Goal: Task Accomplishment & Management: Complete application form

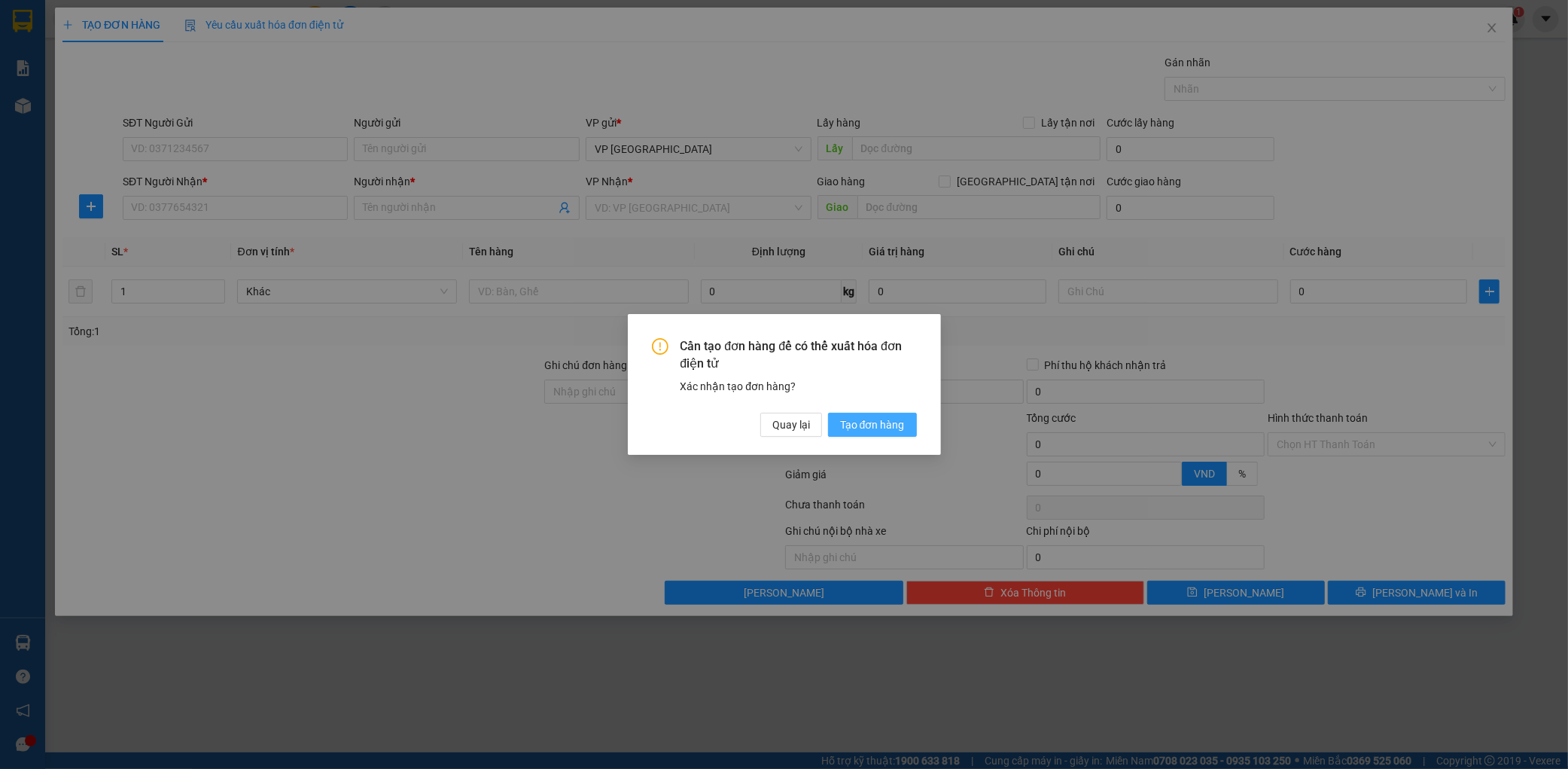
click at [901, 429] on span "Tạo đơn hàng" at bounding box center [872, 424] width 65 height 17
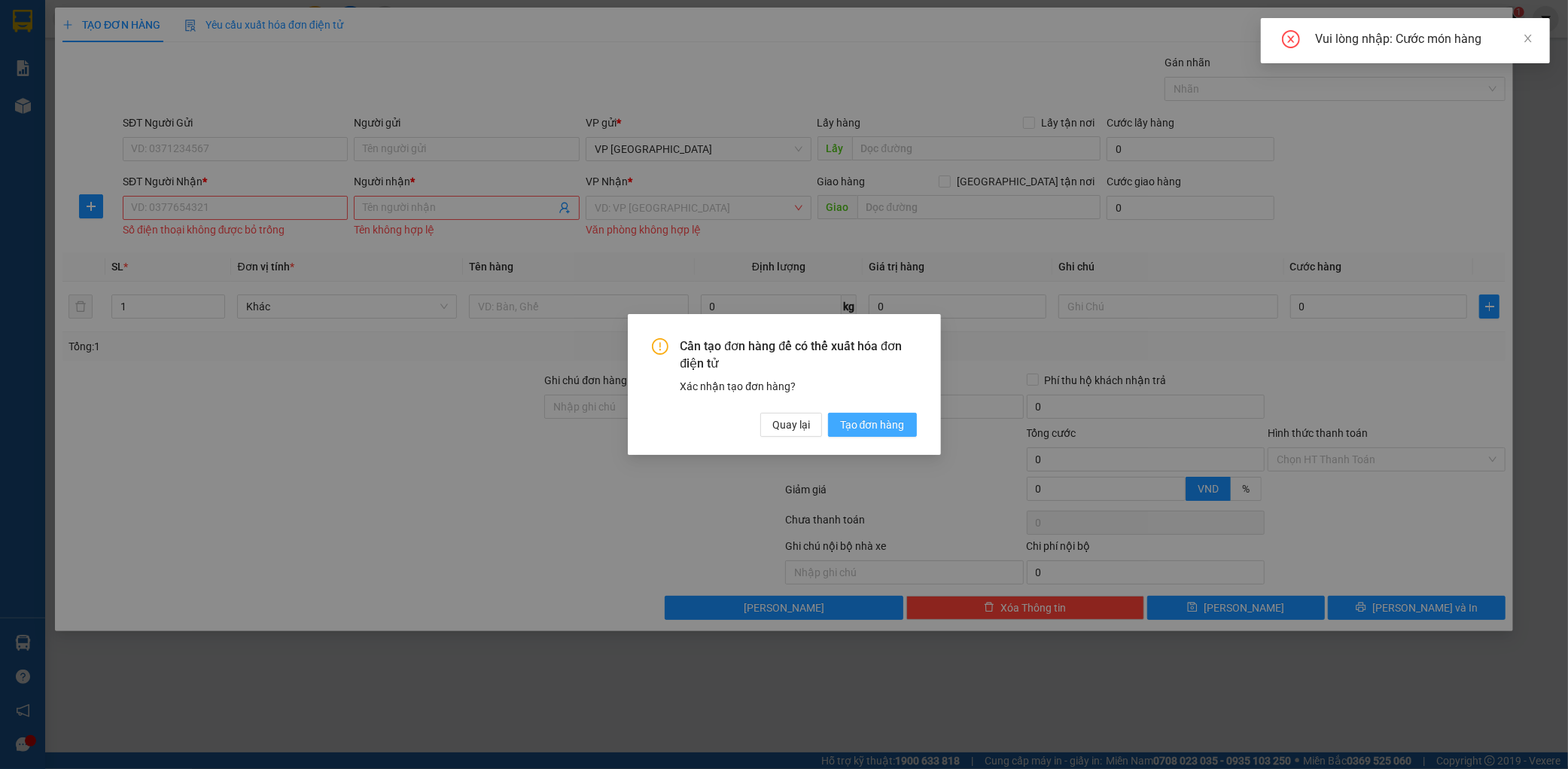
click at [890, 412] on div "Cần tạo đơn hàng để có thể xuất hóa đơn điện tử Xác nhận tạo đơn hàng? Quay lại…" at bounding box center [784, 384] width 1568 height 769
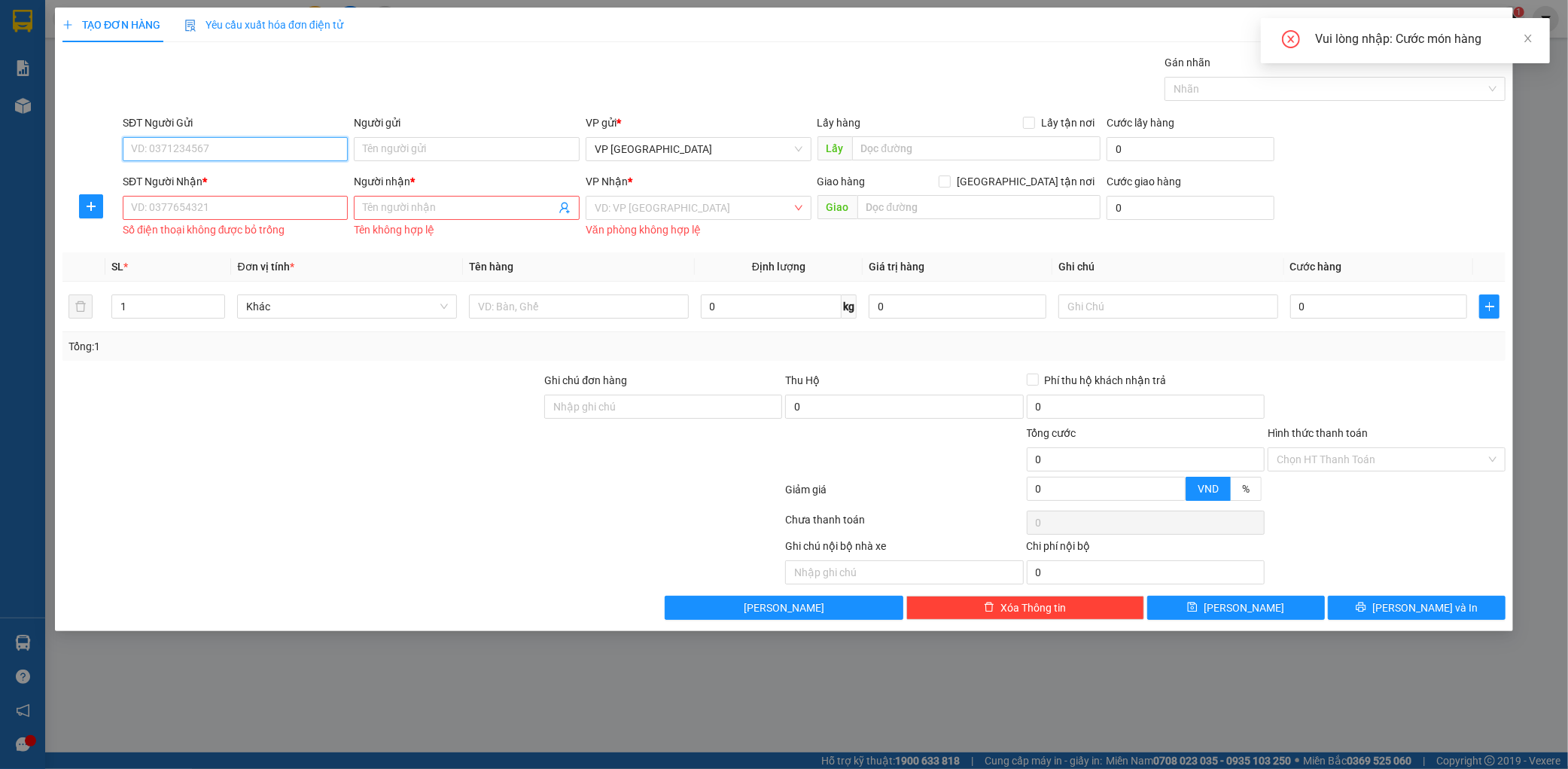
click at [265, 140] on input "SĐT Người Gửi" at bounding box center [236, 149] width 226 height 24
type input "0375780740"
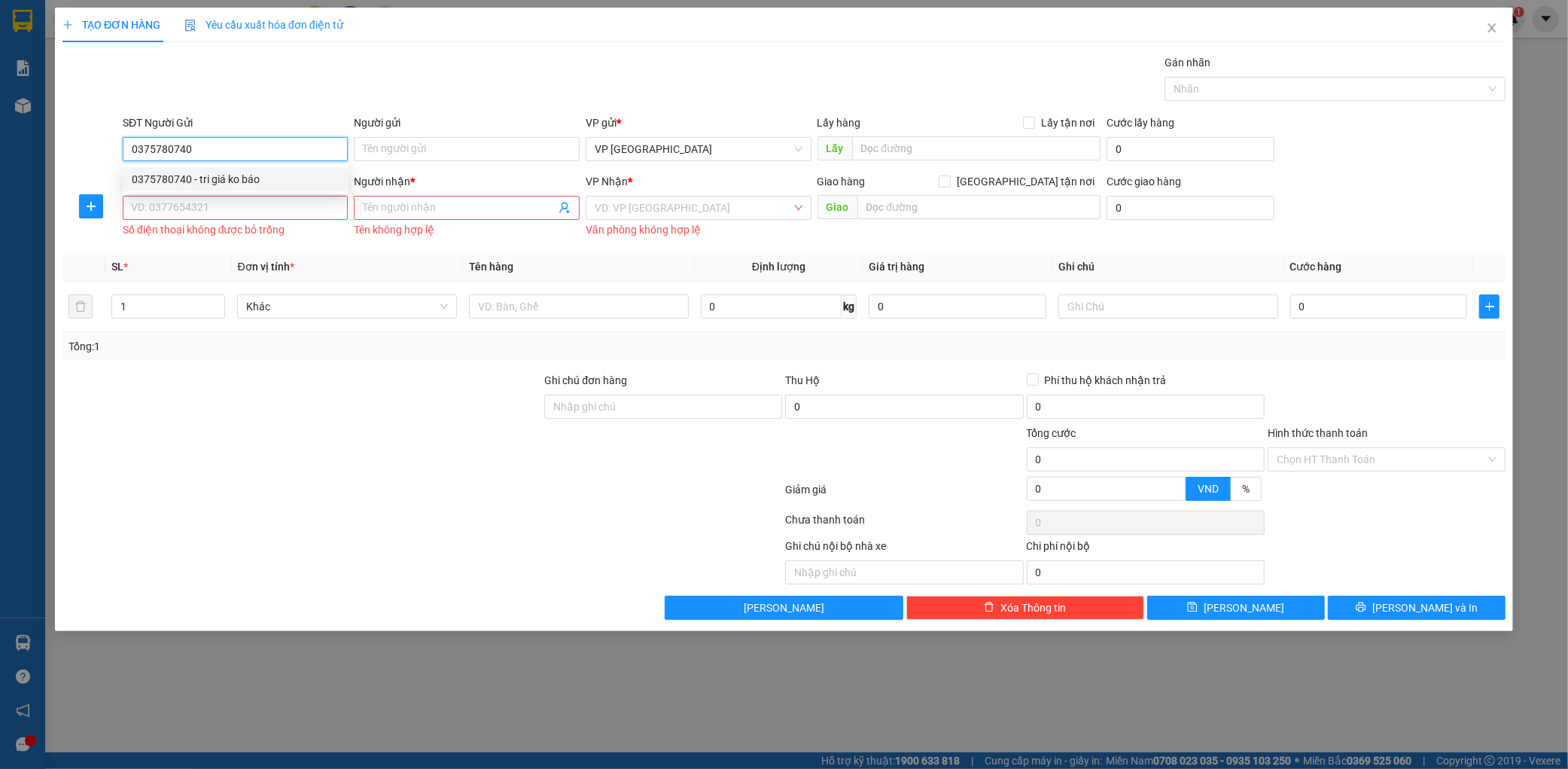
click at [259, 182] on div "0375780740 - tri giá ko báo" at bounding box center [236, 179] width 208 height 17
type input "tri giá ko báo"
type input "0375780740"
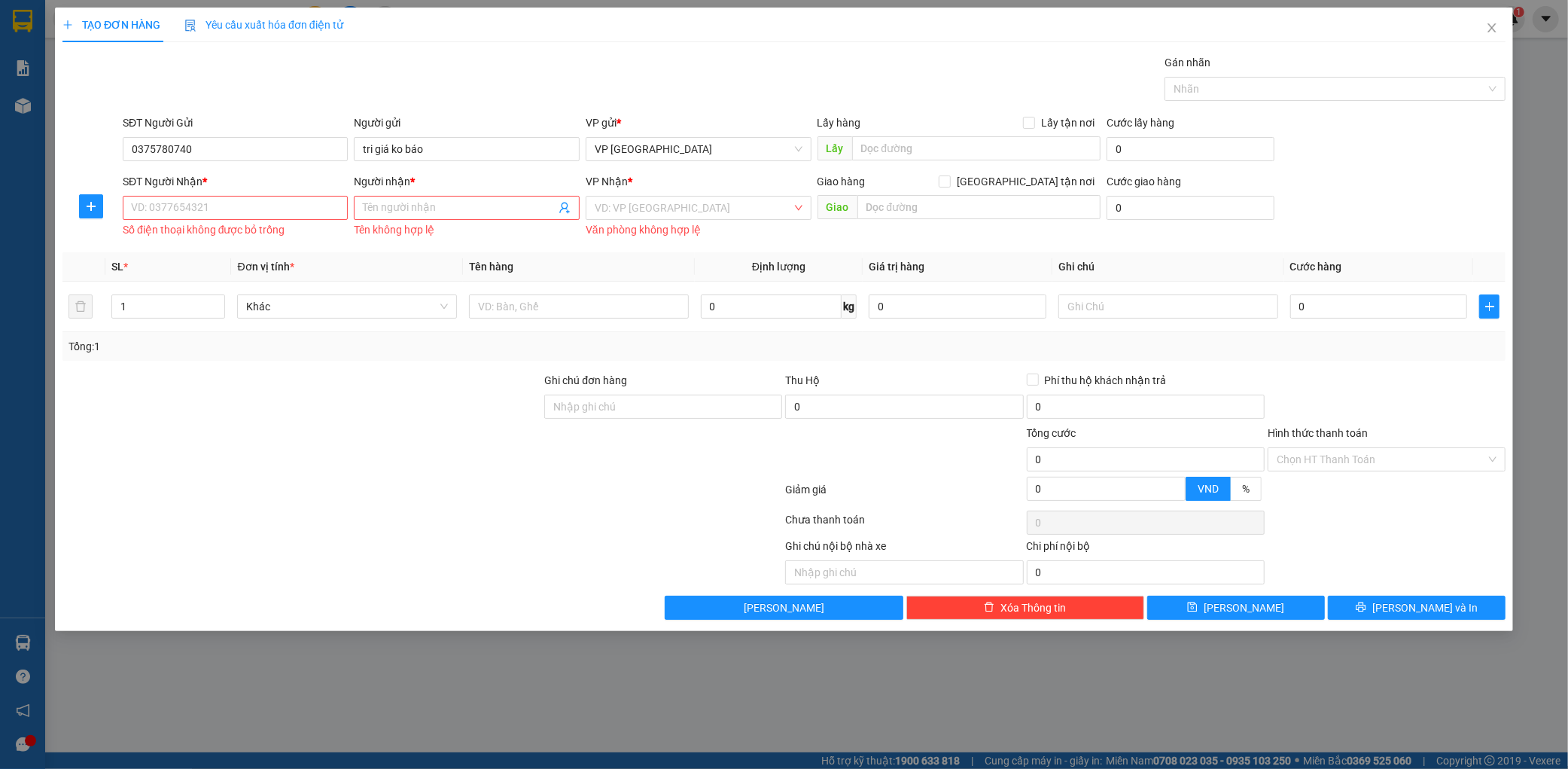
drag, startPoint x: 232, startPoint y: 200, endPoint x: 230, endPoint y: 209, distance: 9.2
click at [231, 207] on div "SĐT Người Nhận * VD: 0377654321 Số điện thoại không được bỏ trống" at bounding box center [236, 207] width 226 height 68
click at [230, 210] on input "SĐT Người Nhận *" at bounding box center [236, 208] width 226 height 24
click at [234, 231] on div "0902558886 - hoàn" at bounding box center [236, 238] width 208 height 17
type input "0902558886"
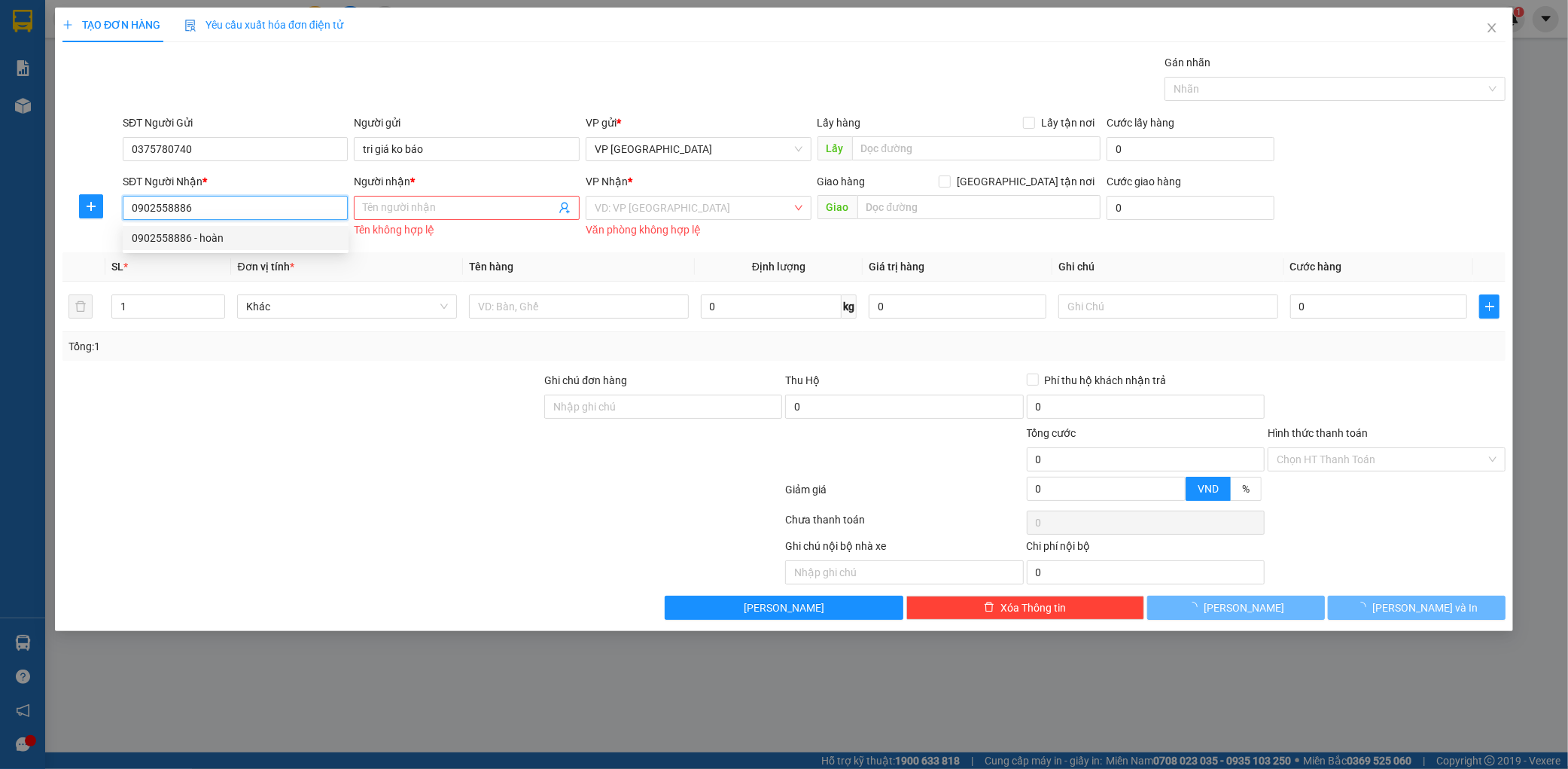
type input "hoàn"
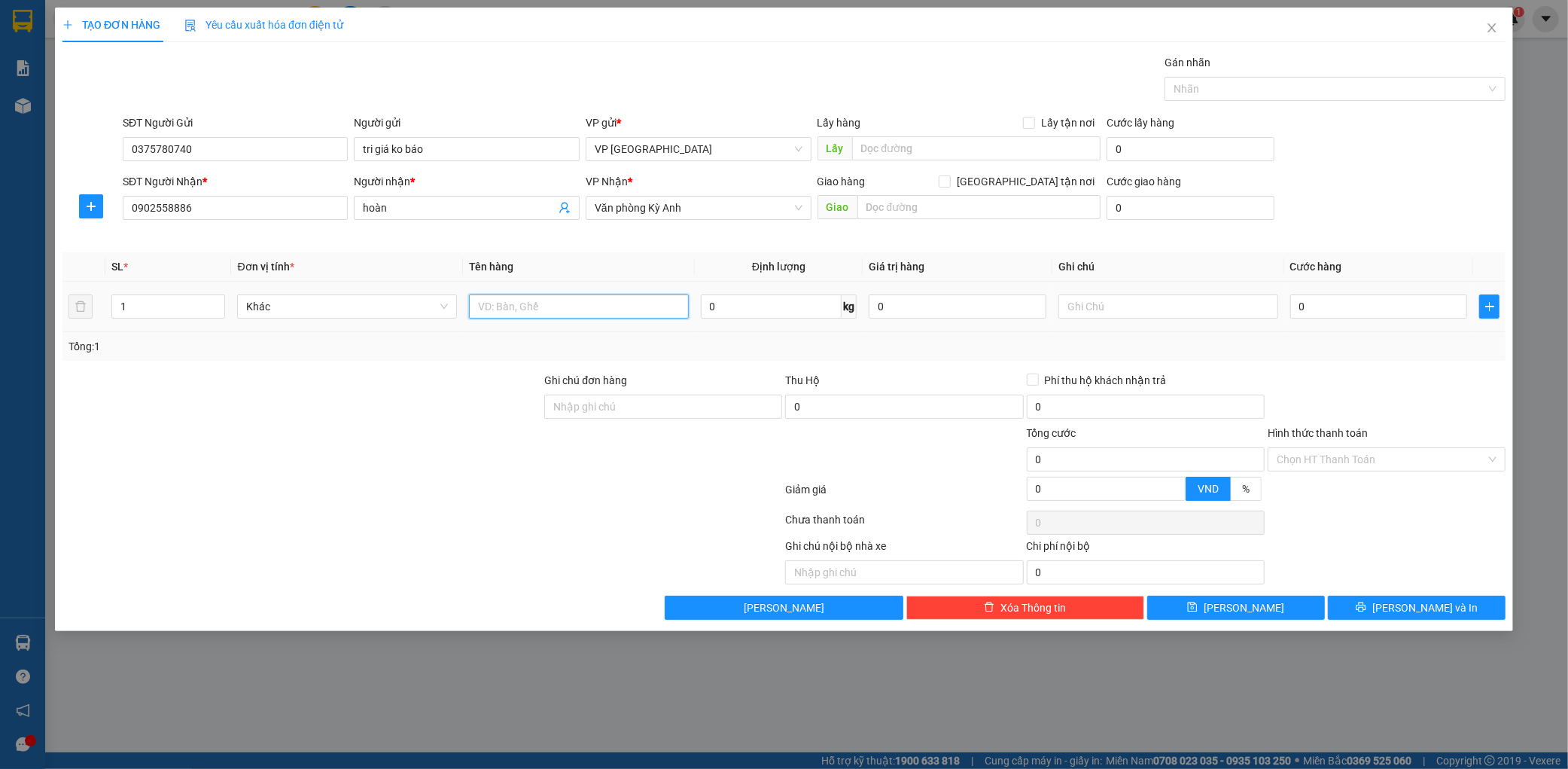
click at [515, 295] on input "text" at bounding box center [579, 307] width 220 height 24
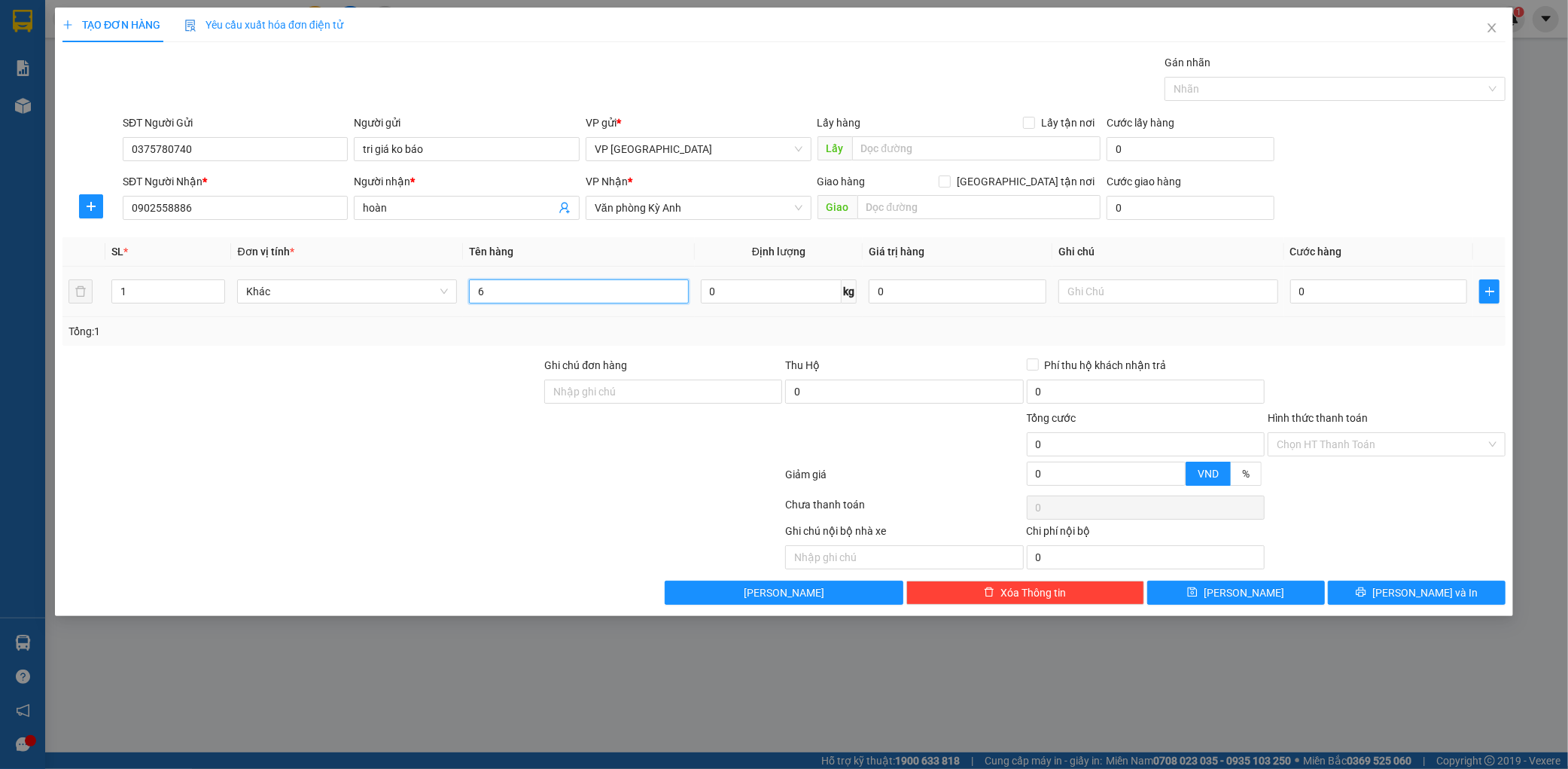
type input "6"
type input "4 xốp 2 giấy +1 hộp"
click at [1384, 296] on input "0" at bounding box center [1379, 292] width 178 height 24
type input "006"
type input "6"
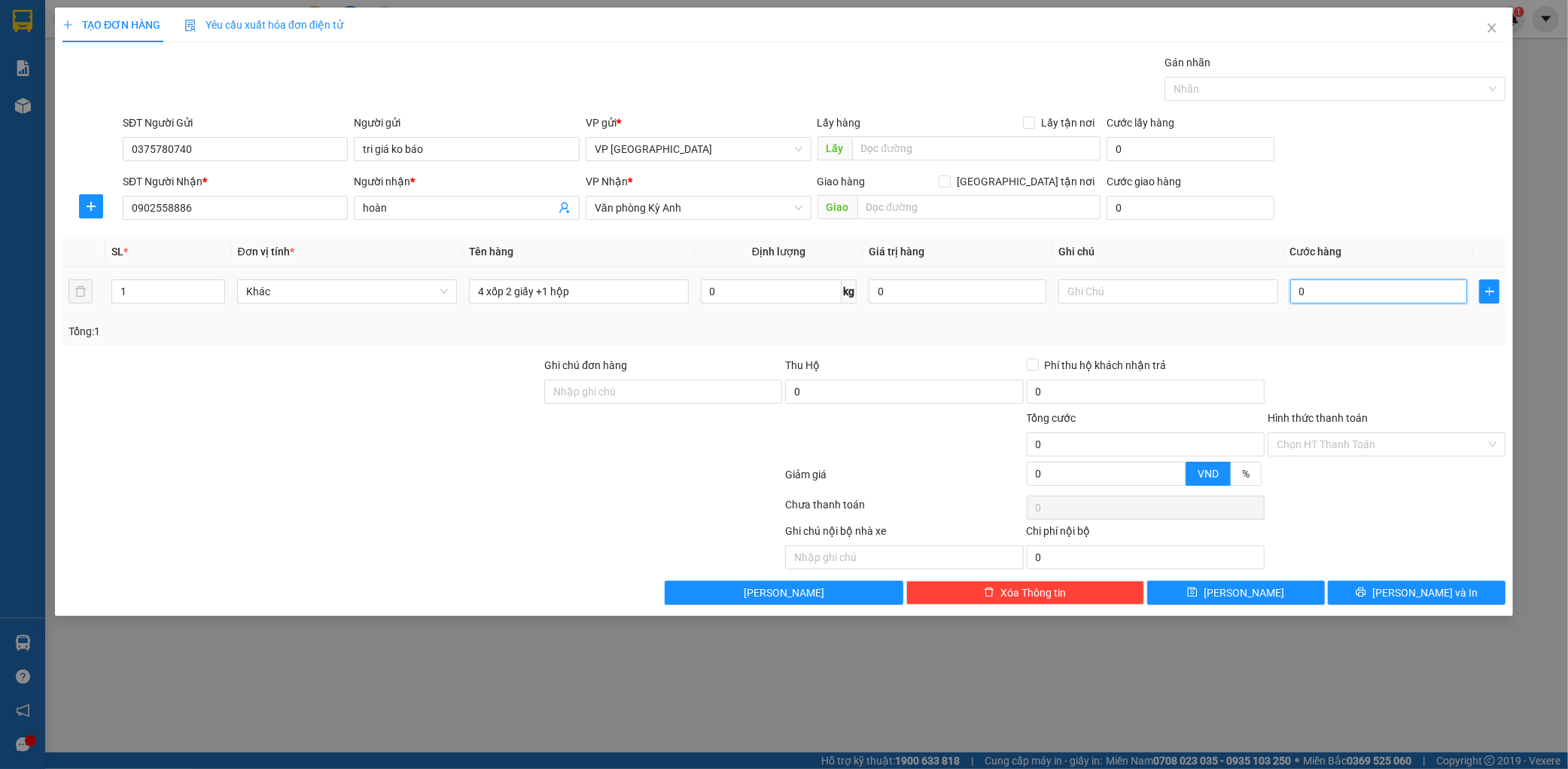
type input "6"
type input "0.065"
type input "65"
type input "00.650"
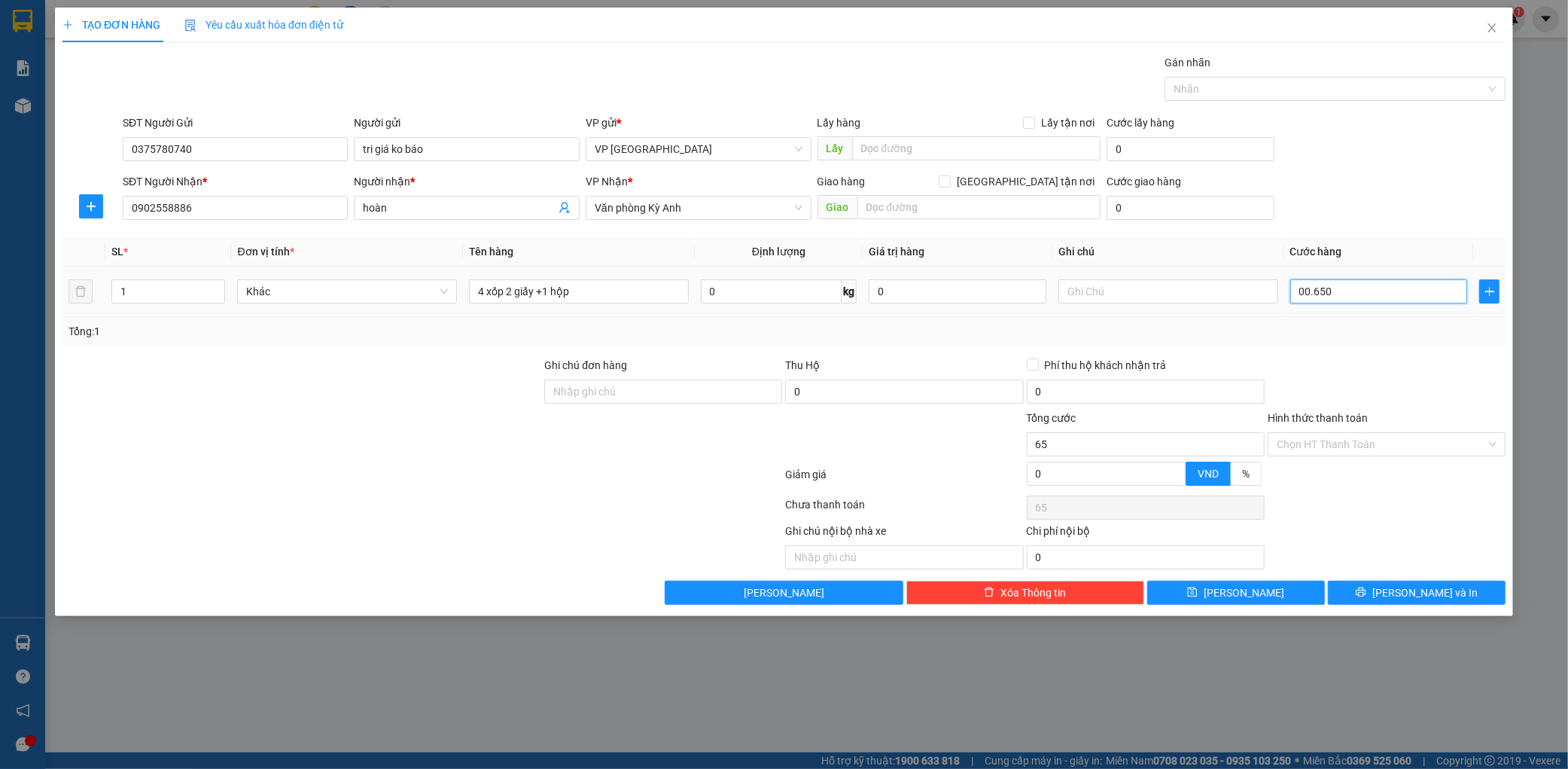
type input "650"
type input "0.006.500"
type input "6.500"
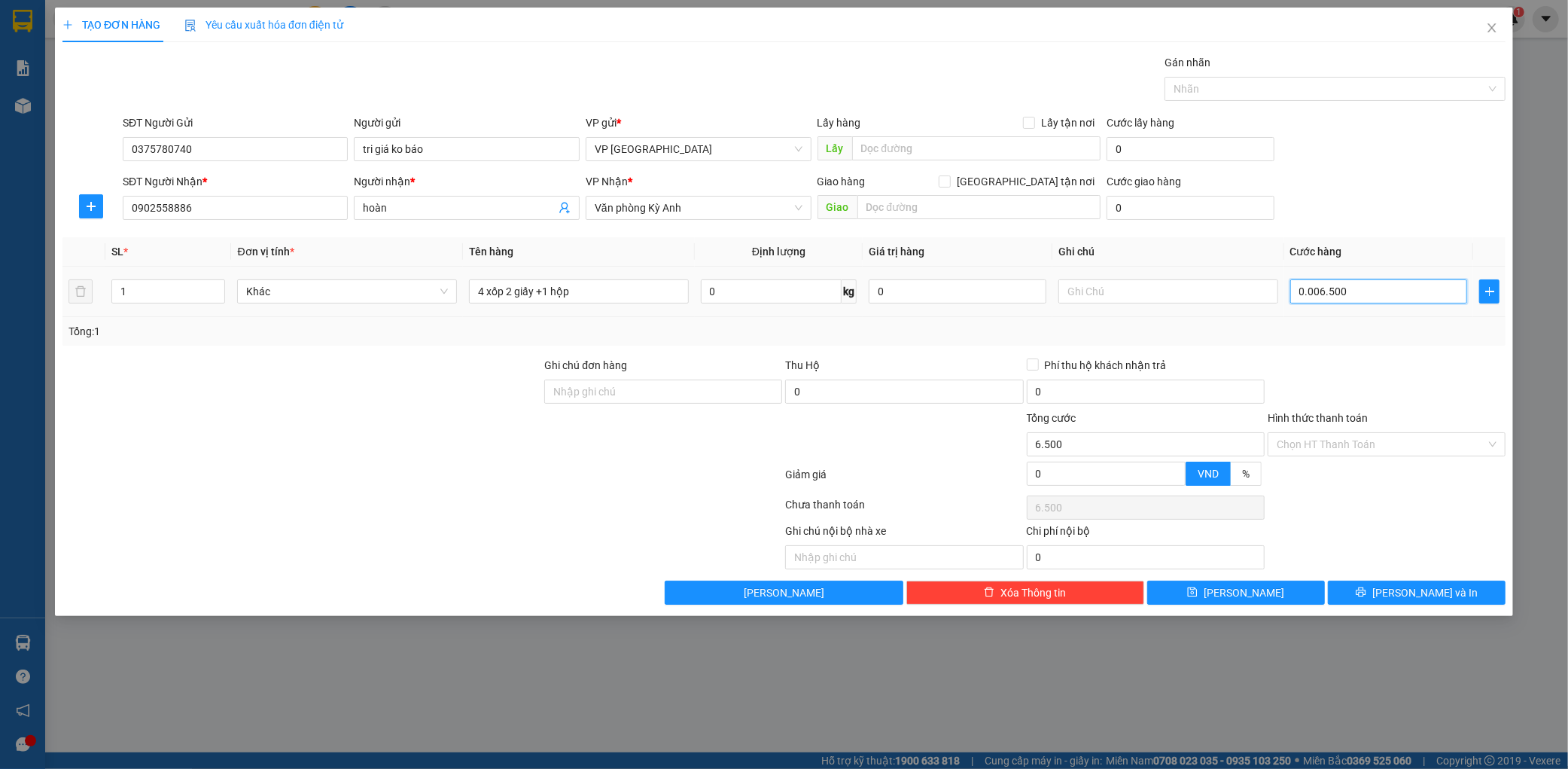
type input "000.065.000"
type input "65.000"
type input "[PHONE_NUMBER]"
type input "650.000"
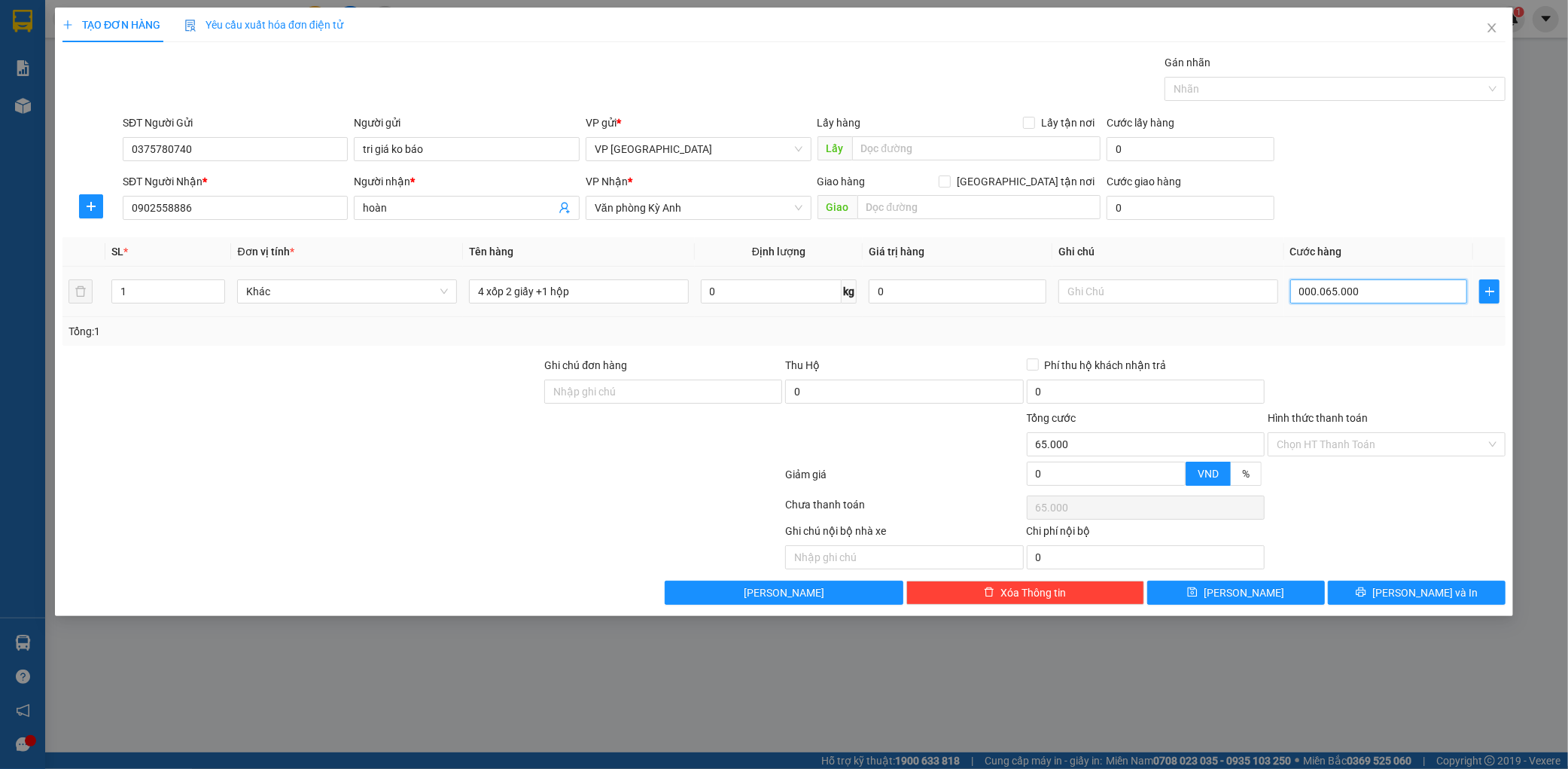
type input "650.000"
click at [1405, 212] on div "SĐT Người Nhận * 0902558886 Người nhận * hoàn VP Nhận * Văn phòng Kỳ Anh Giao h…" at bounding box center [814, 199] width 1389 height 53
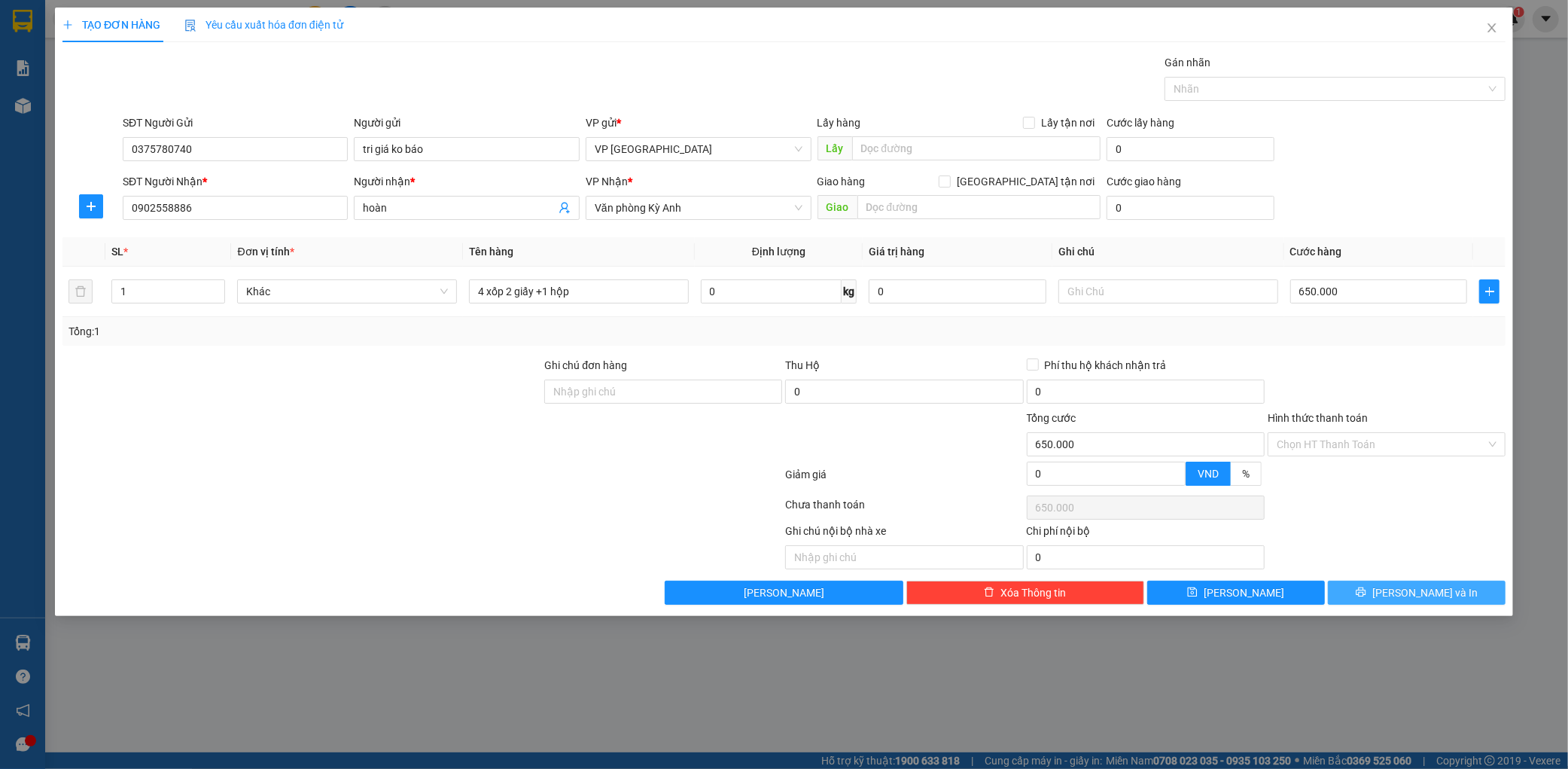
click at [1408, 580] on div "Transit Pickup Surcharge Ids Transit Deliver Surcharge Ids Transit Deliver Surc…" at bounding box center [784, 329] width 1443 height 550
click at [1408, 582] on button "[PERSON_NAME] và In" at bounding box center [1417, 592] width 178 height 24
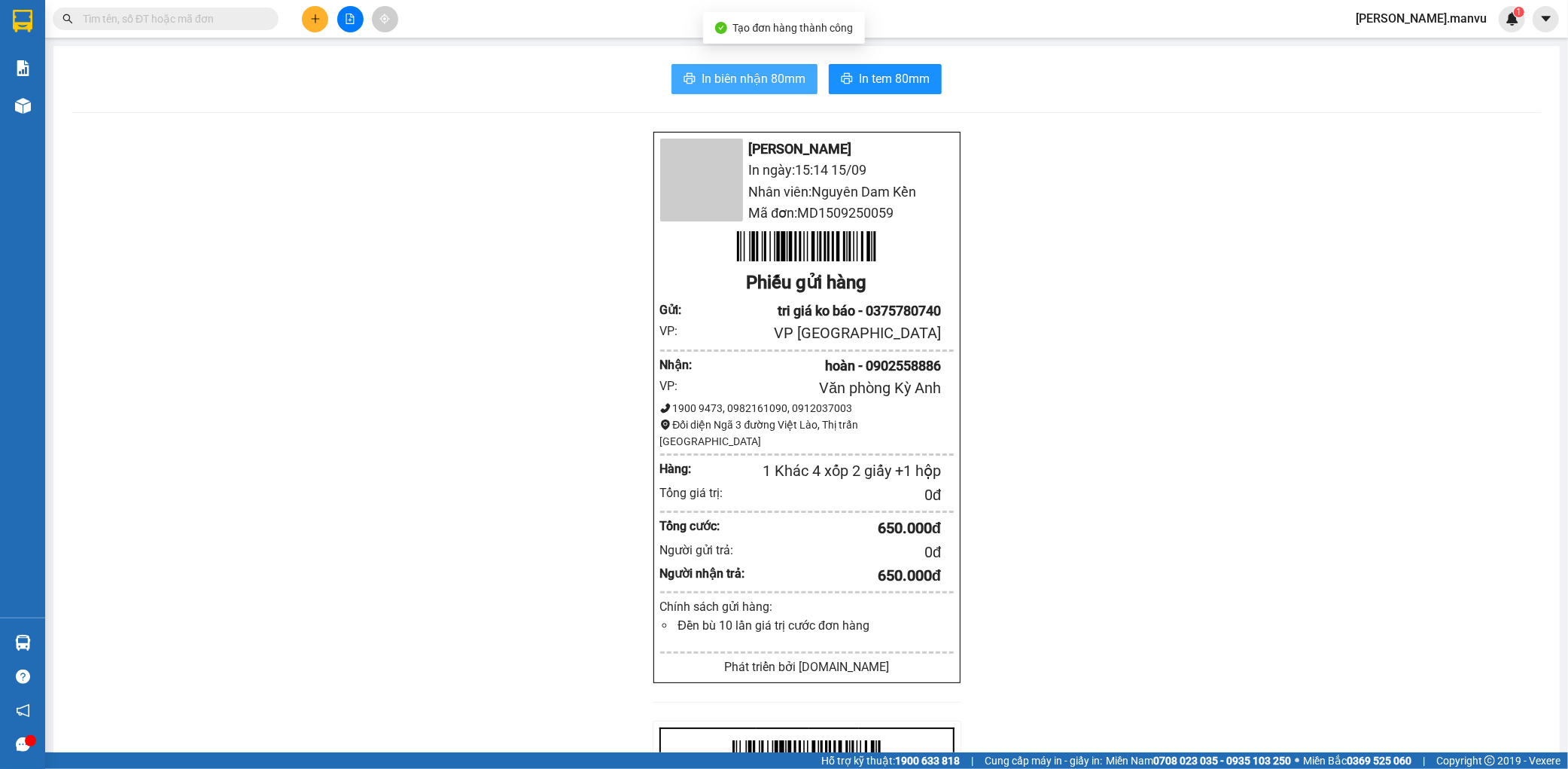
click at [720, 66] on button "In biên nhận 80mm" at bounding box center [744, 79] width 146 height 30
click at [868, 75] on span "In tem 80mm" at bounding box center [894, 78] width 71 height 19
click at [307, 16] on button at bounding box center [315, 19] width 26 height 26
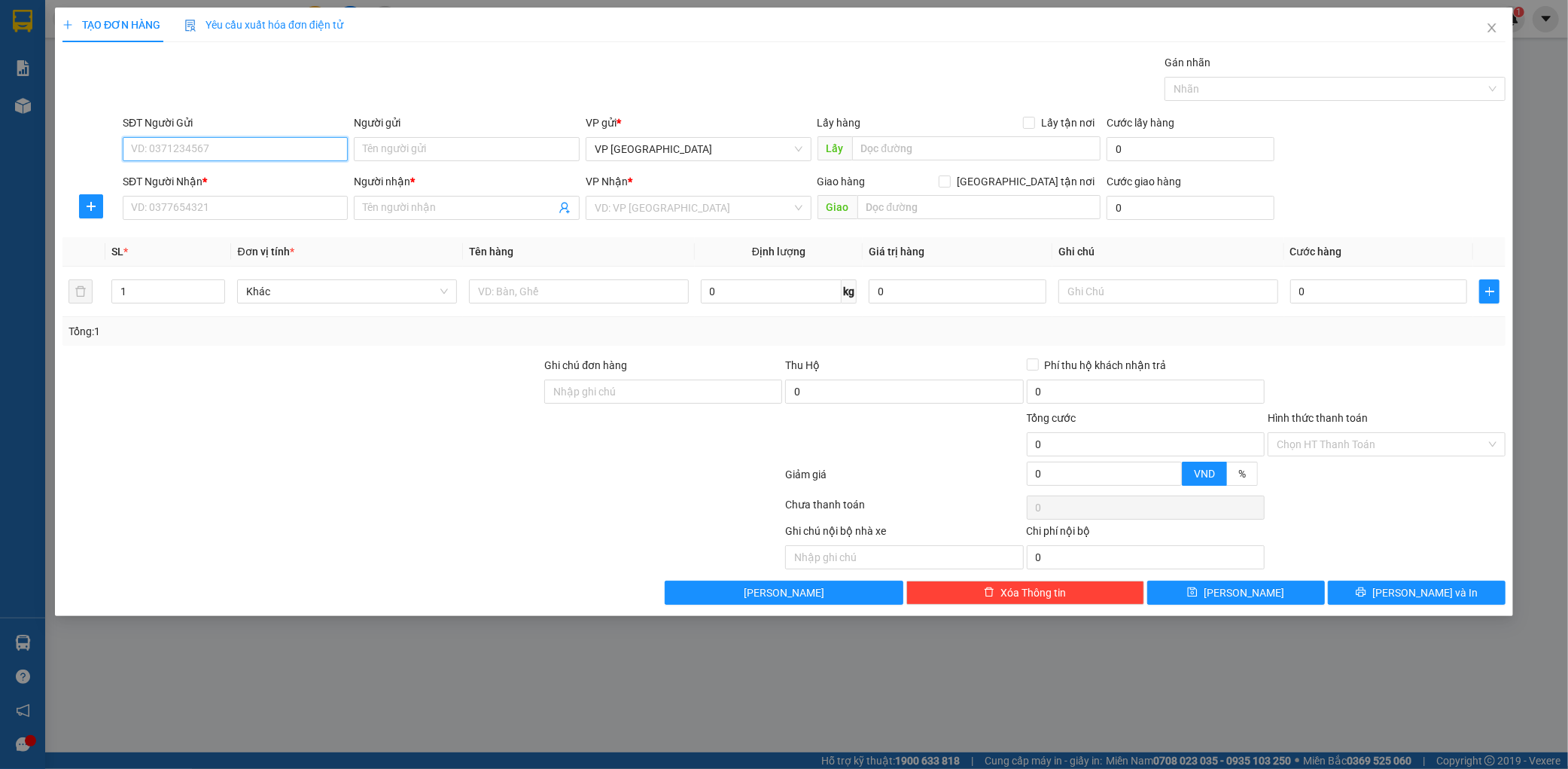
click at [210, 147] on input "SĐT Người Gửi" at bounding box center [236, 149] width 226 height 24
drag, startPoint x: 289, startPoint y: 172, endPoint x: 282, endPoint y: 179, distance: 9.9
click at [289, 173] on div "0364161995 - c thương" at bounding box center [236, 179] width 208 height 17
type input "0364161995"
type input "c thương"
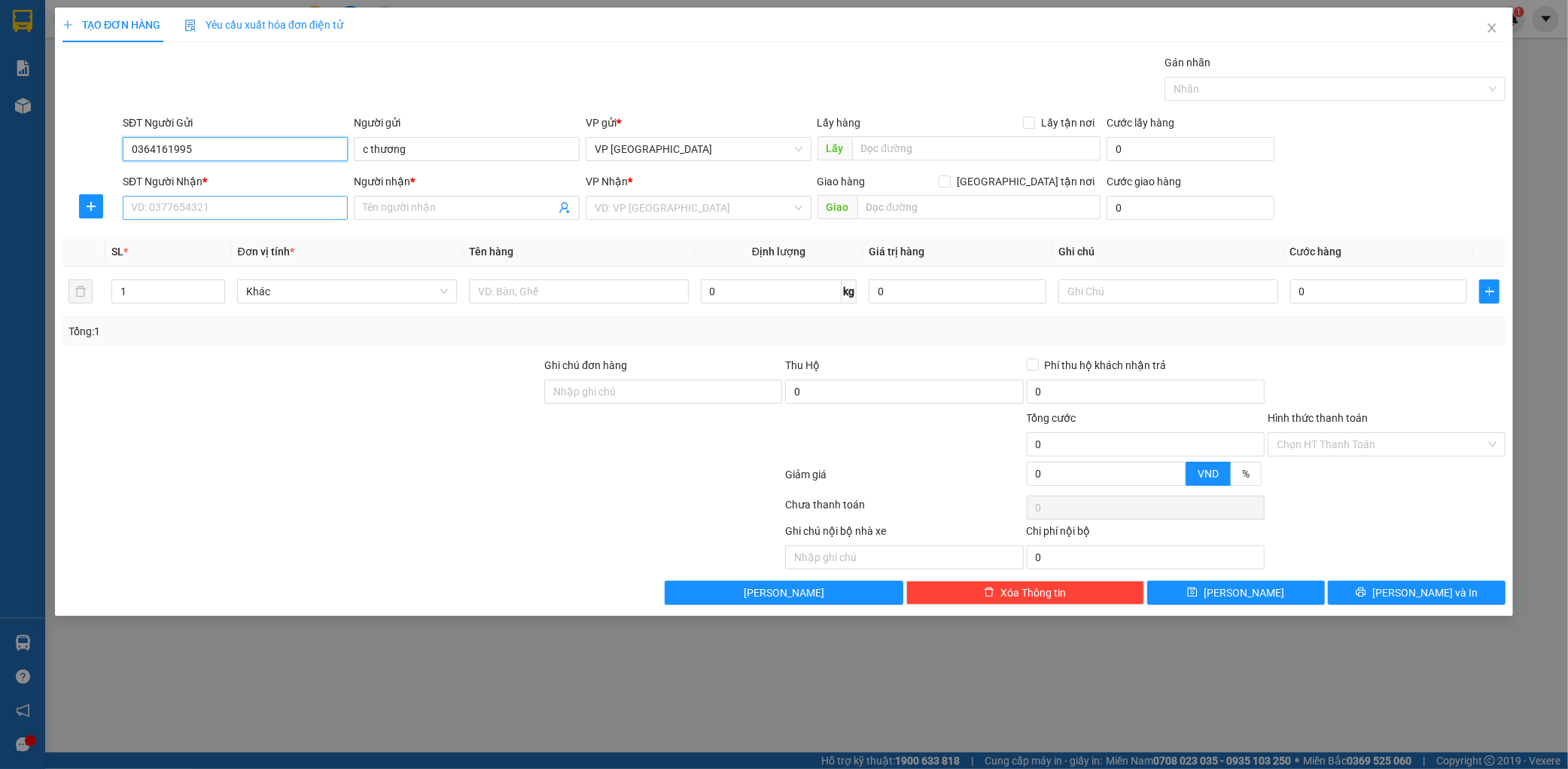
type input "0364161995"
click at [240, 208] on input "SĐT Người Nhận *" at bounding box center [236, 208] width 226 height 24
click at [283, 234] on div "0963989001 - kt" at bounding box center [236, 238] width 208 height 17
type input "0963989001"
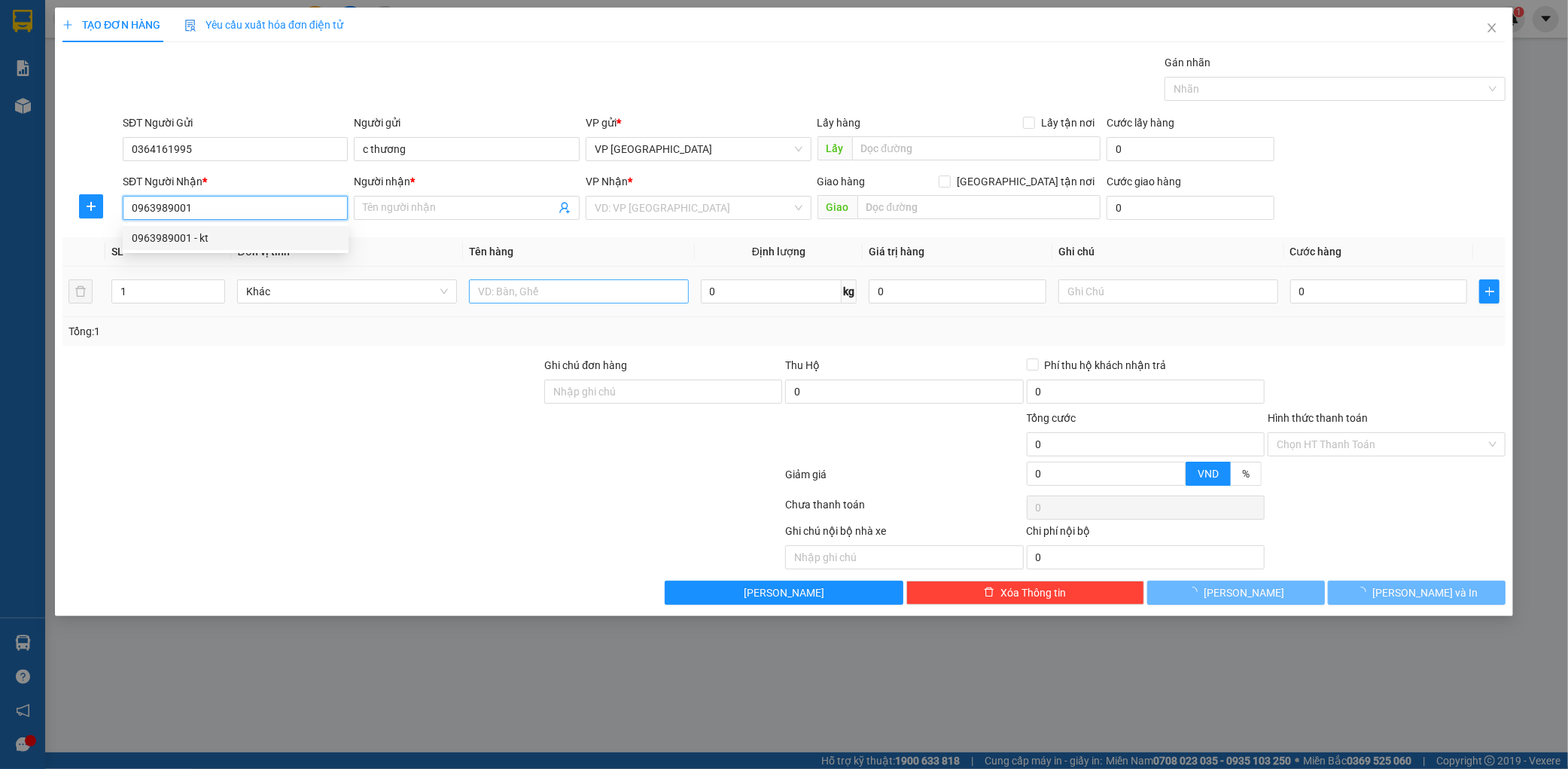
type input "kt"
type input "ka"
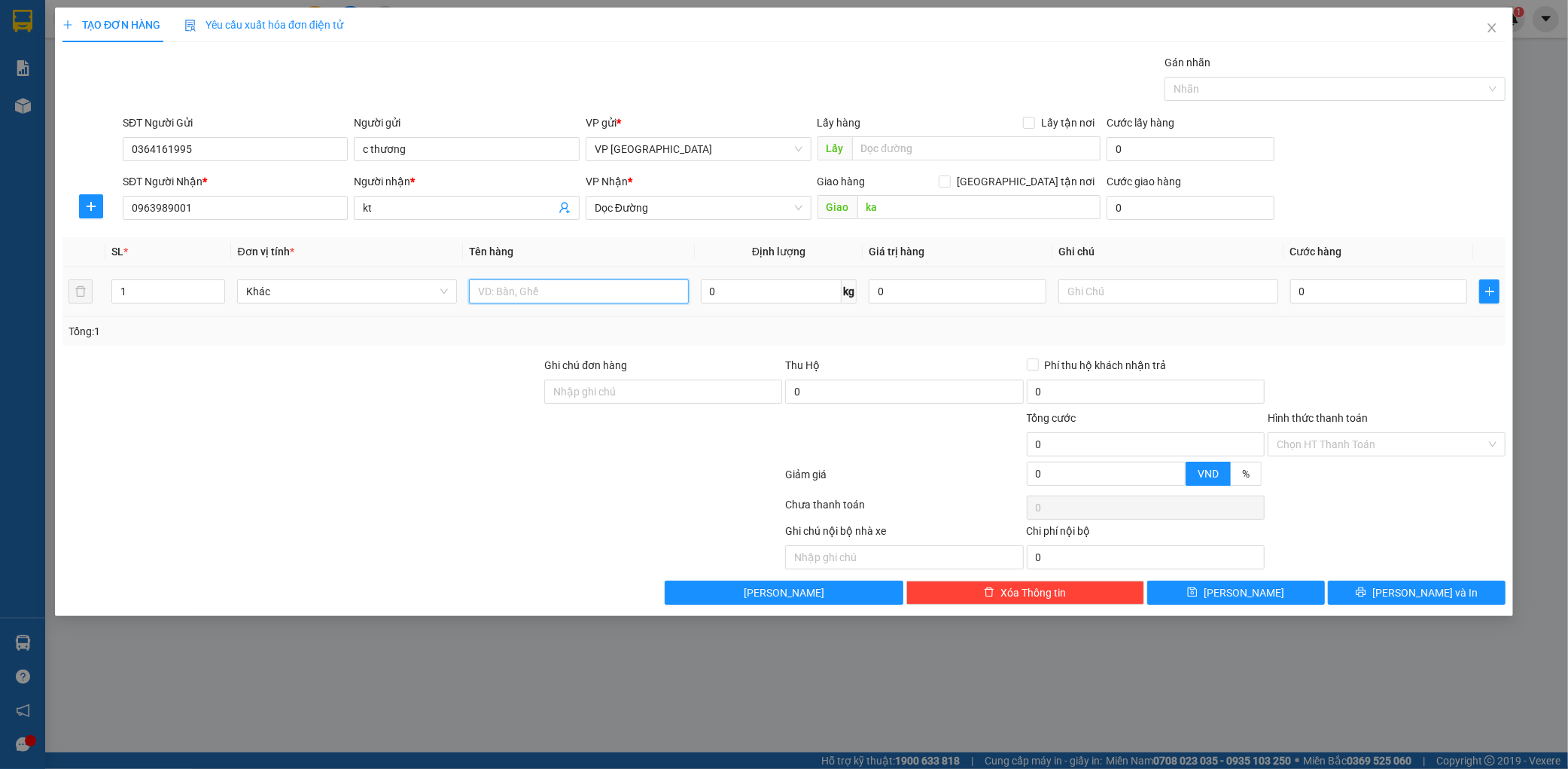
click at [612, 285] on input "text" at bounding box center [579, 292] width 220 height 24
type input "1 thùng"
click at [1306, 286] on input "0" at bounding box center [1379, 292] width 178 height 24
type input "001"
type input "1"
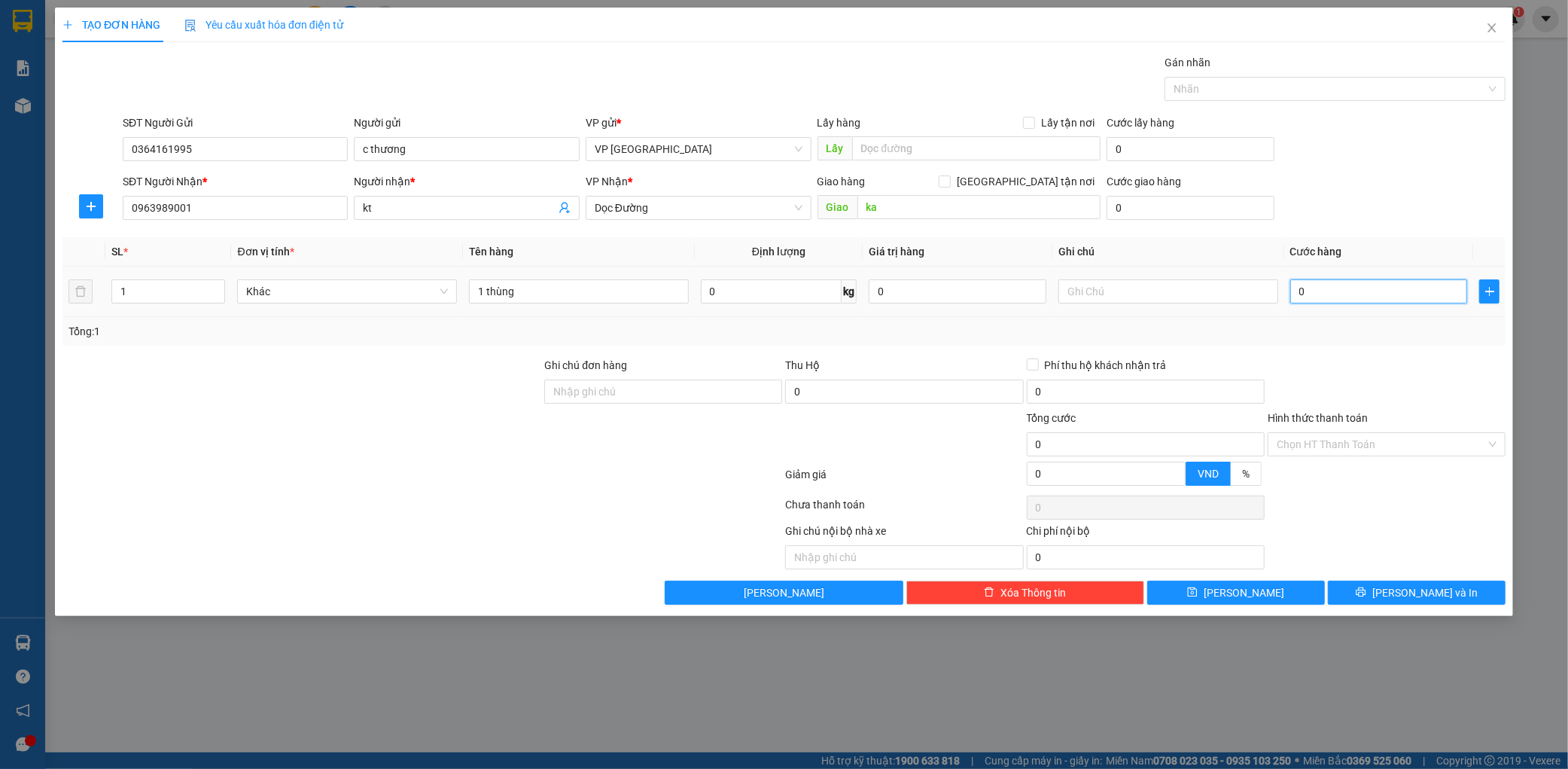
type input "1"
type input "0.010"
type input "10"
type input "00.100"
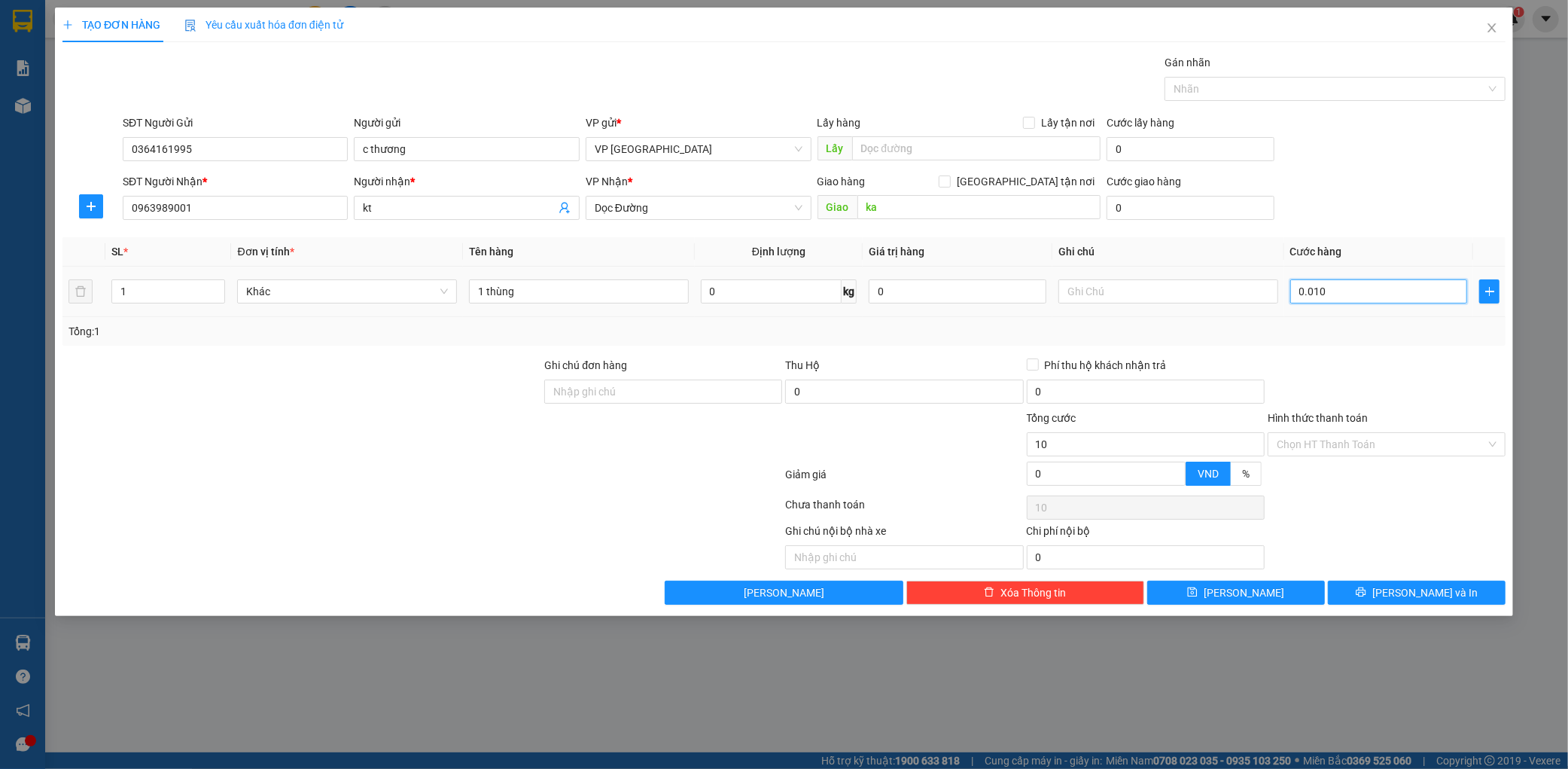
type input "100"
type input "0.001.000"
type input "1.000"
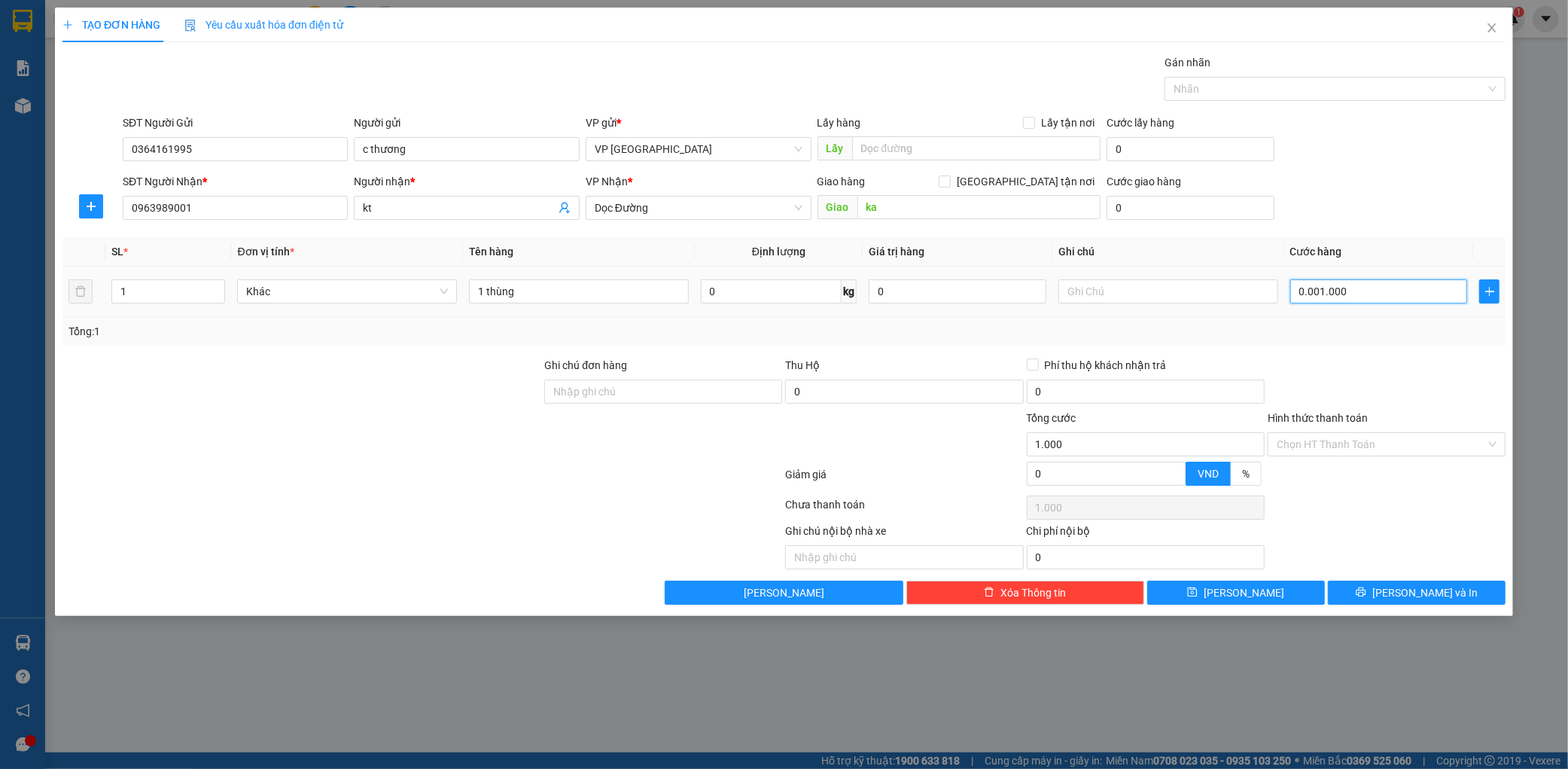
type input "000.010.000"
type input "10.000"
type input "00.000.100.000"
type input "100.000"
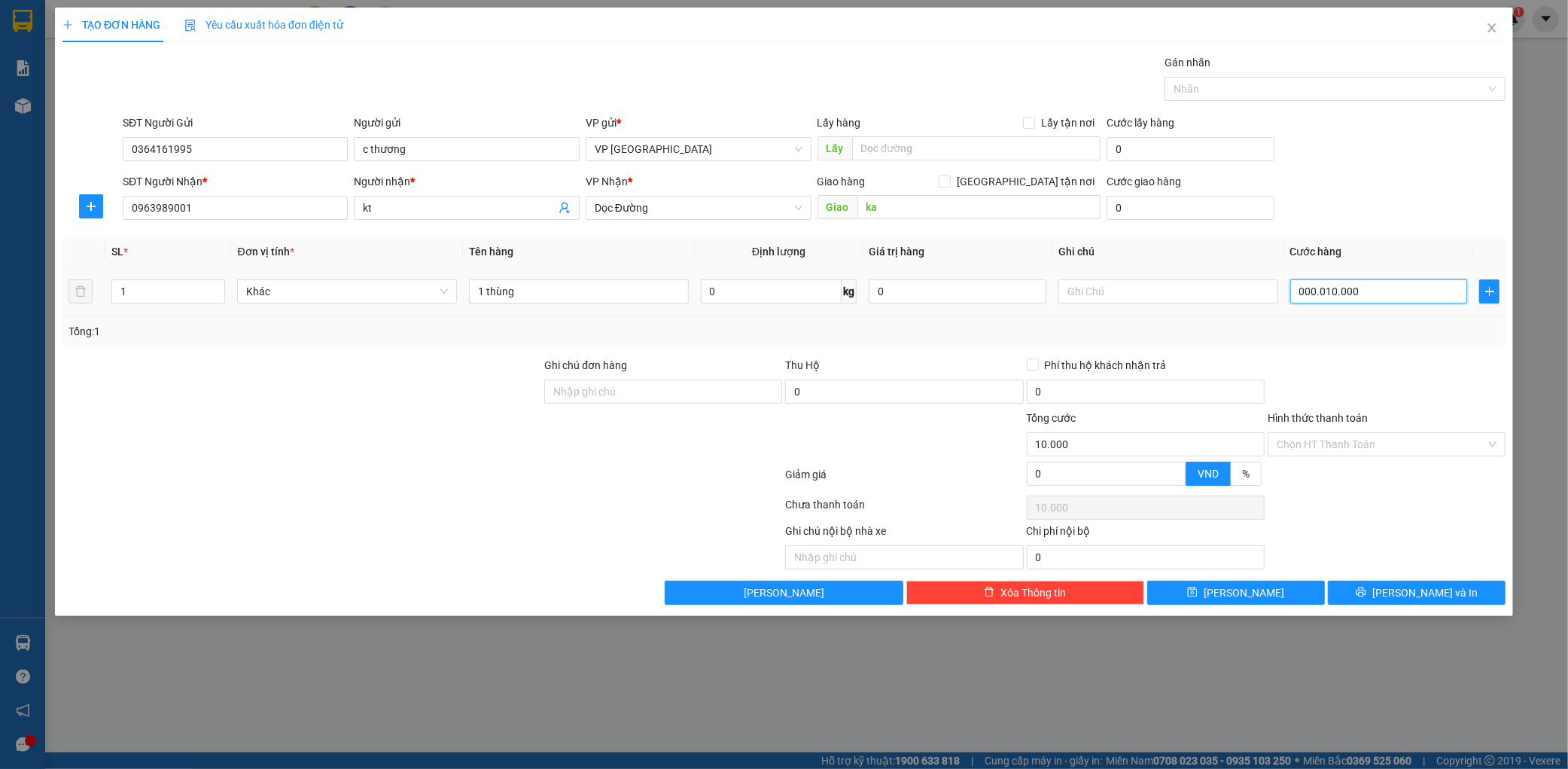
type input "100.000"
click at [1390, 221] on div "SĐT Người Nhận * 0963989001 Người nhận * kt VP Nhận * Dọc Đường Giao hàng Giao …" at bounding box center [814, 199] width 1389 height 53
type input "100.000"
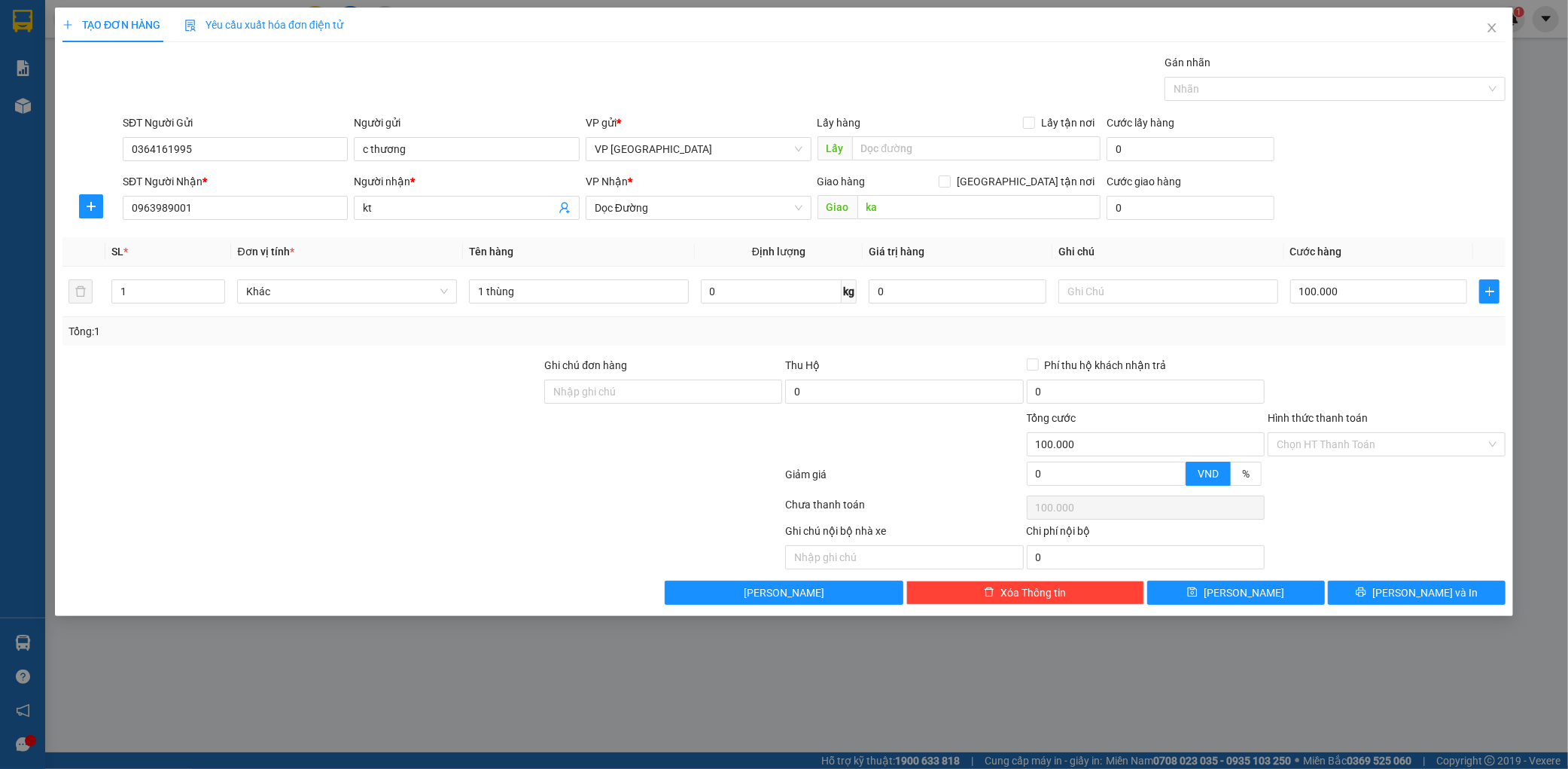
click at [1427, 577] on div "Transit Pickup Surcharge Ids Transit Deliver Surcharge Ids Transit Deliver Surc…" at bounding box center [784, 329] width 1443 height 550
click at [1451, 581] on button "[PERSON_NAME] và In" at bounding box center [1417, 592] width 178 height 24
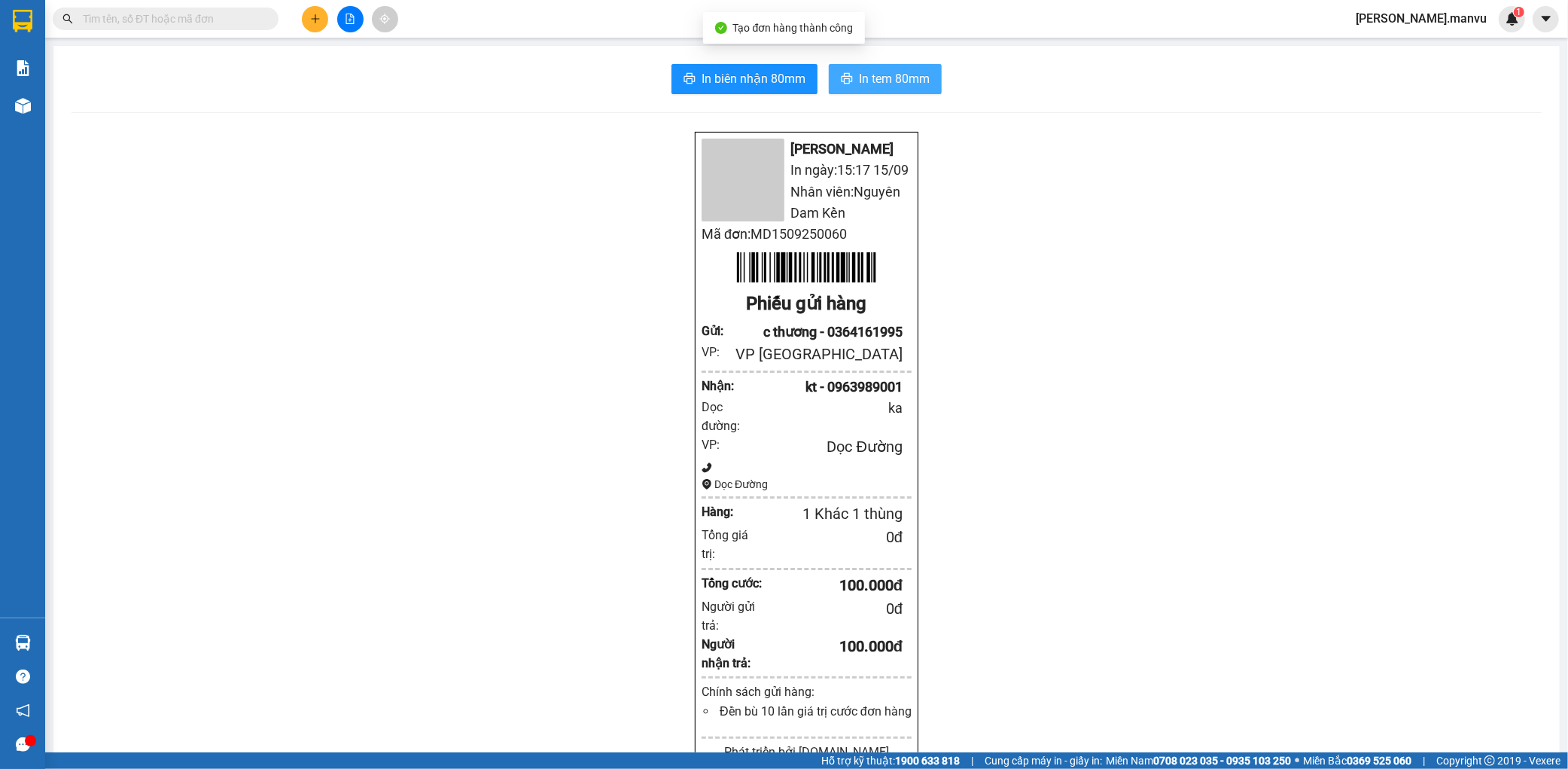
click at [913, 84] on span "In tem 80mm" at bounding box center [894, 78] width 71 height 19
